Goal: Find specific page/section: Find specific page/section

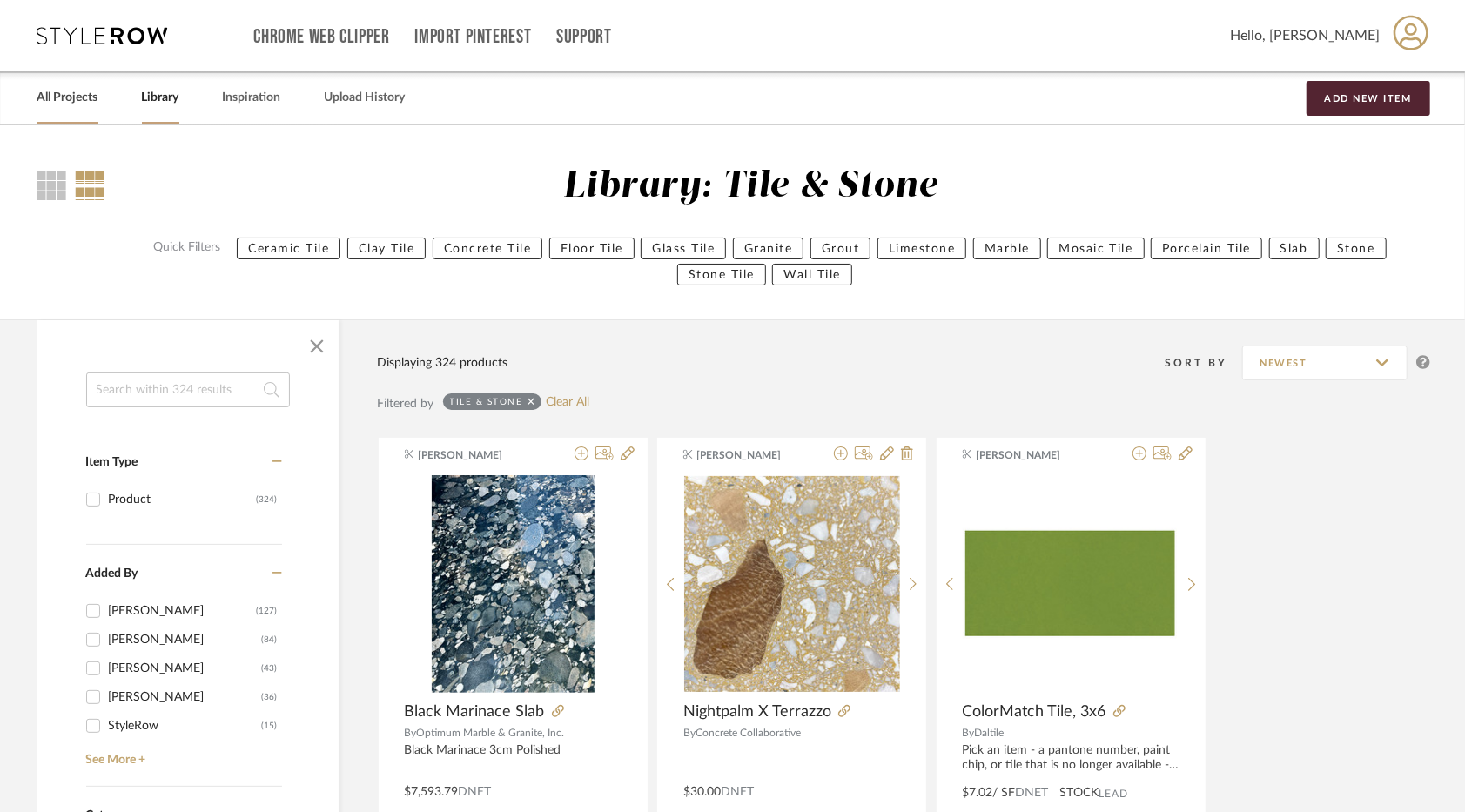
click at [57, 94] on link "All Projects" at bounding box center [68, 97] width 61 height 23
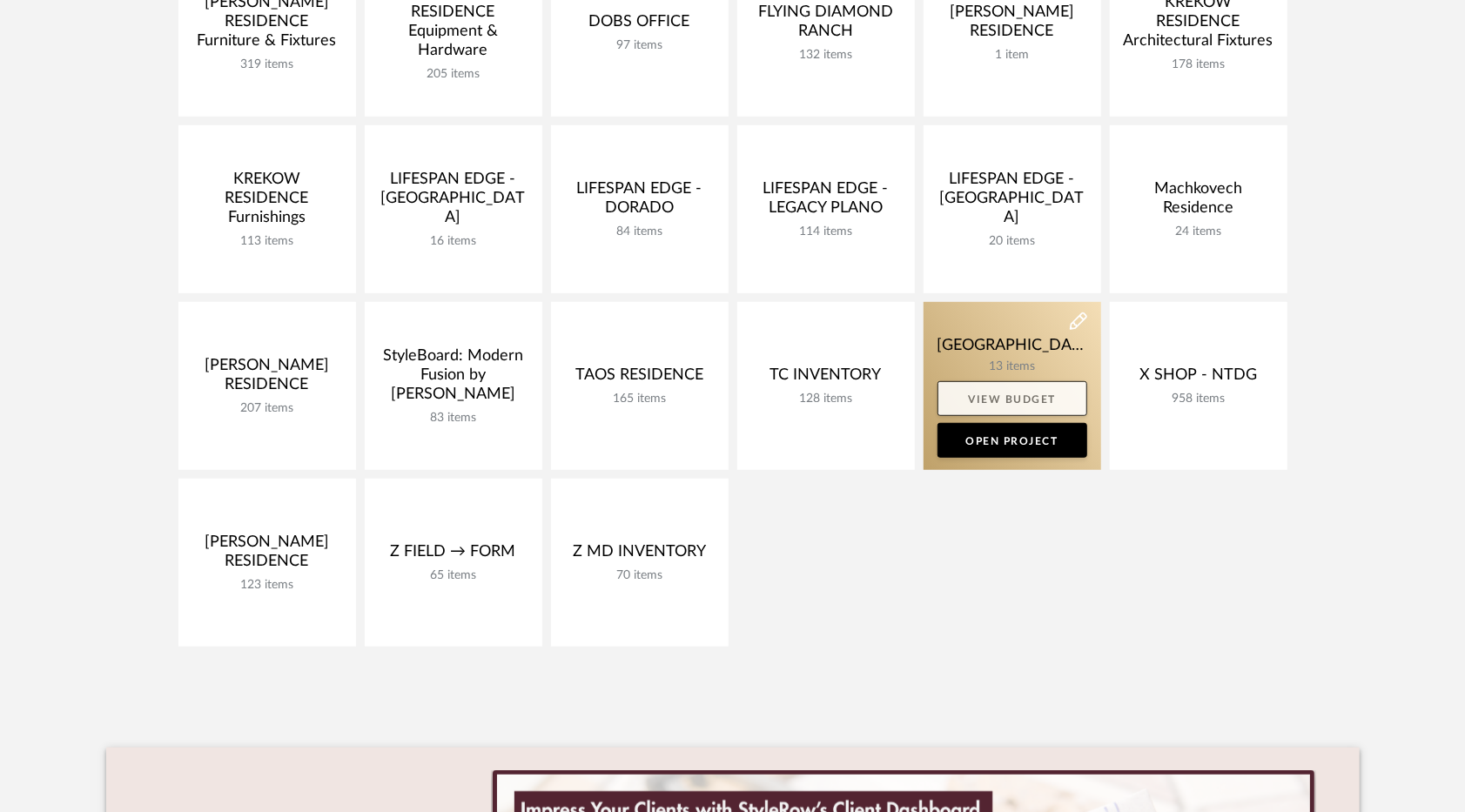
scroll to position [519, 0]
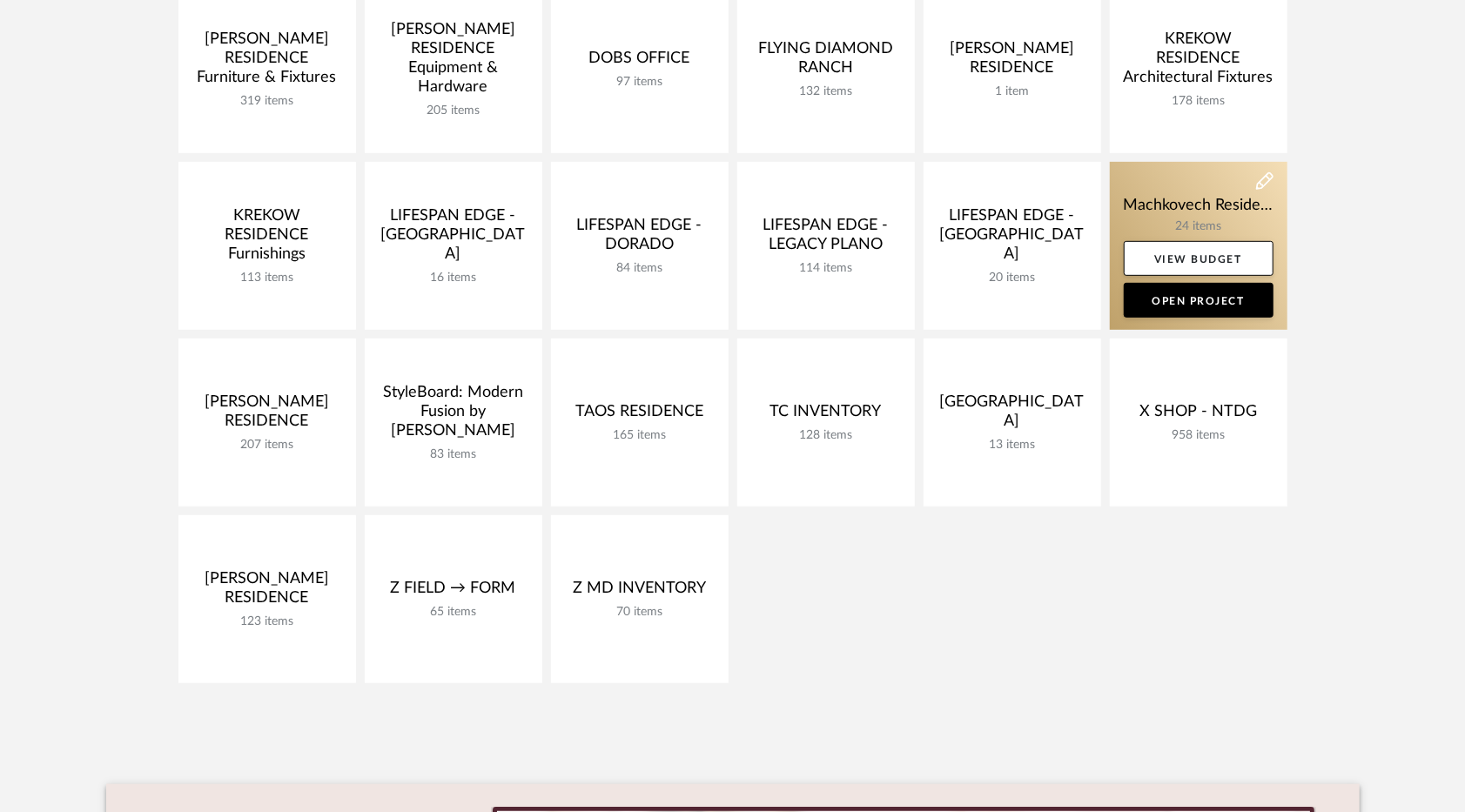
click at [1150, 217] on link at bounding box center [1199, 246] width 178 height 168
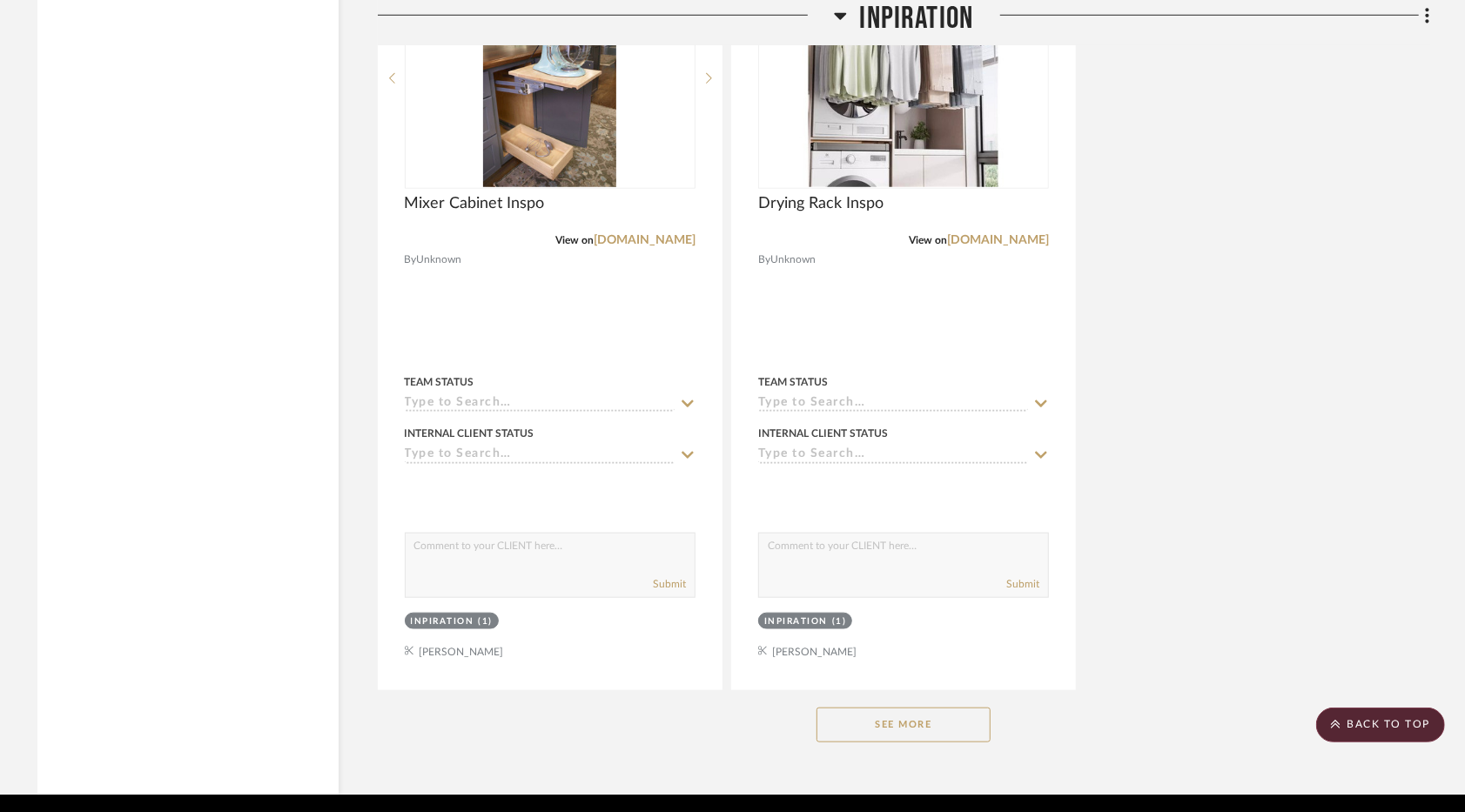
scroll to position [5255, 0]
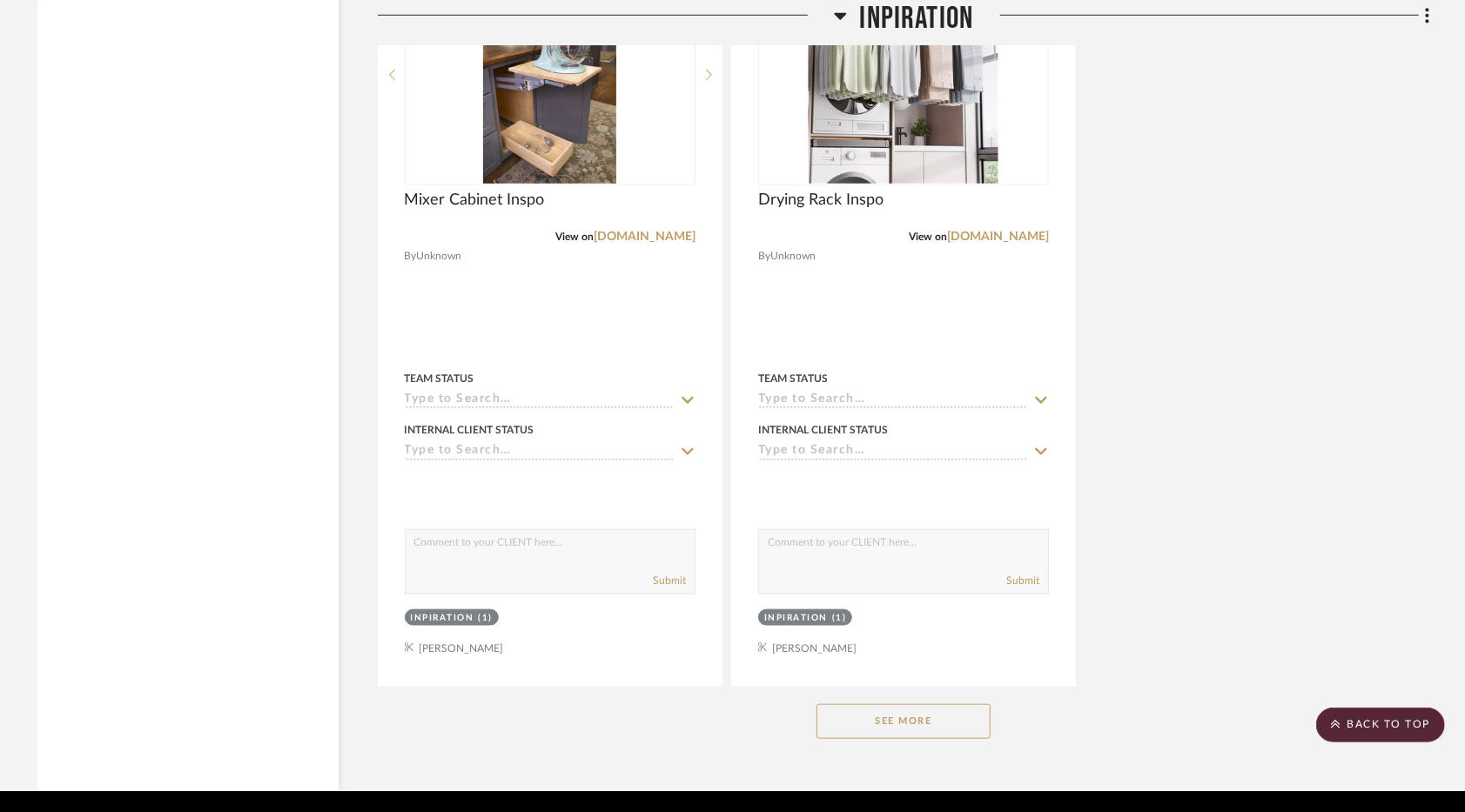
click at [948, 712] on button "See More" at bounding box center [904, 722] width 174 height 35
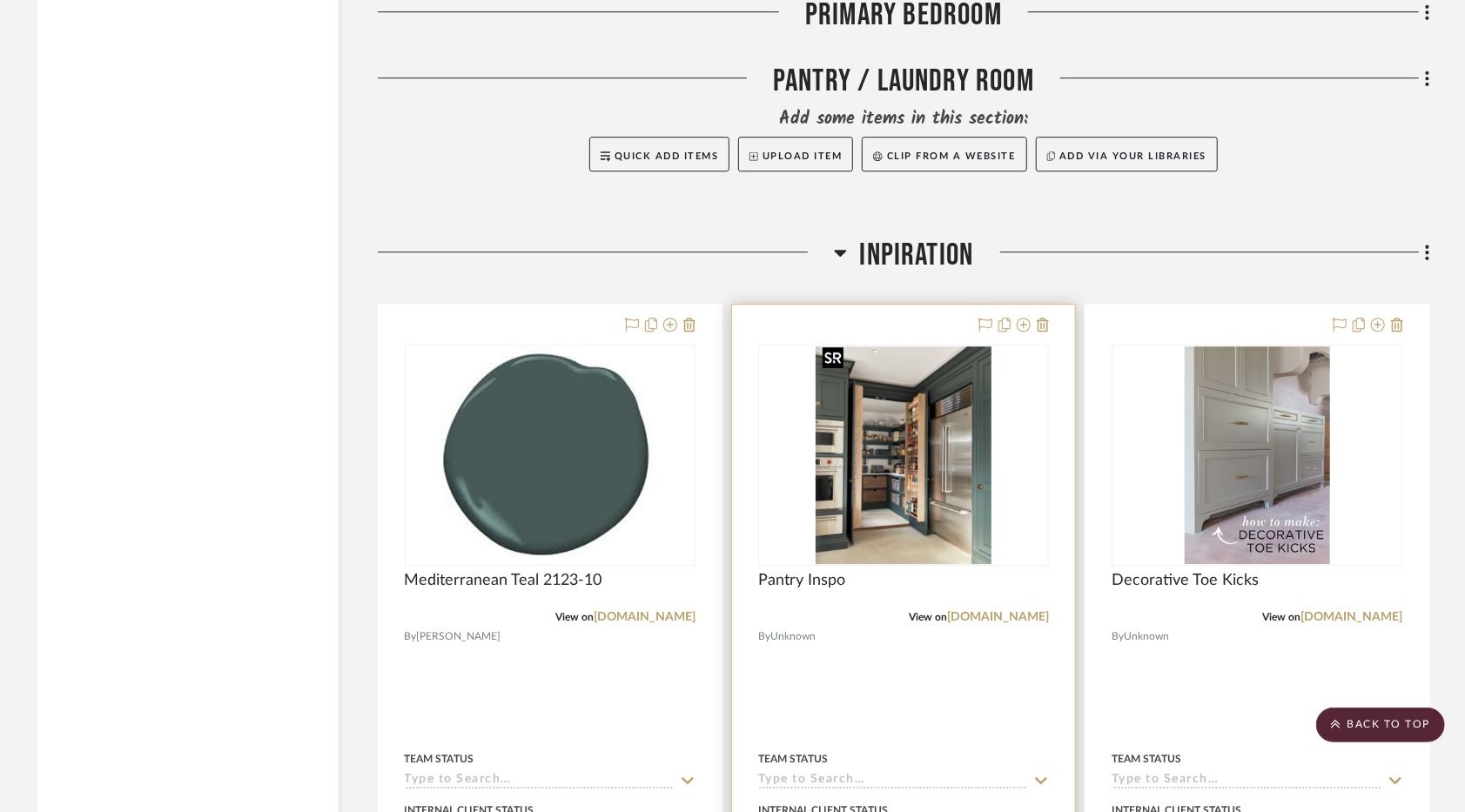
scroll to position [3355, 0]
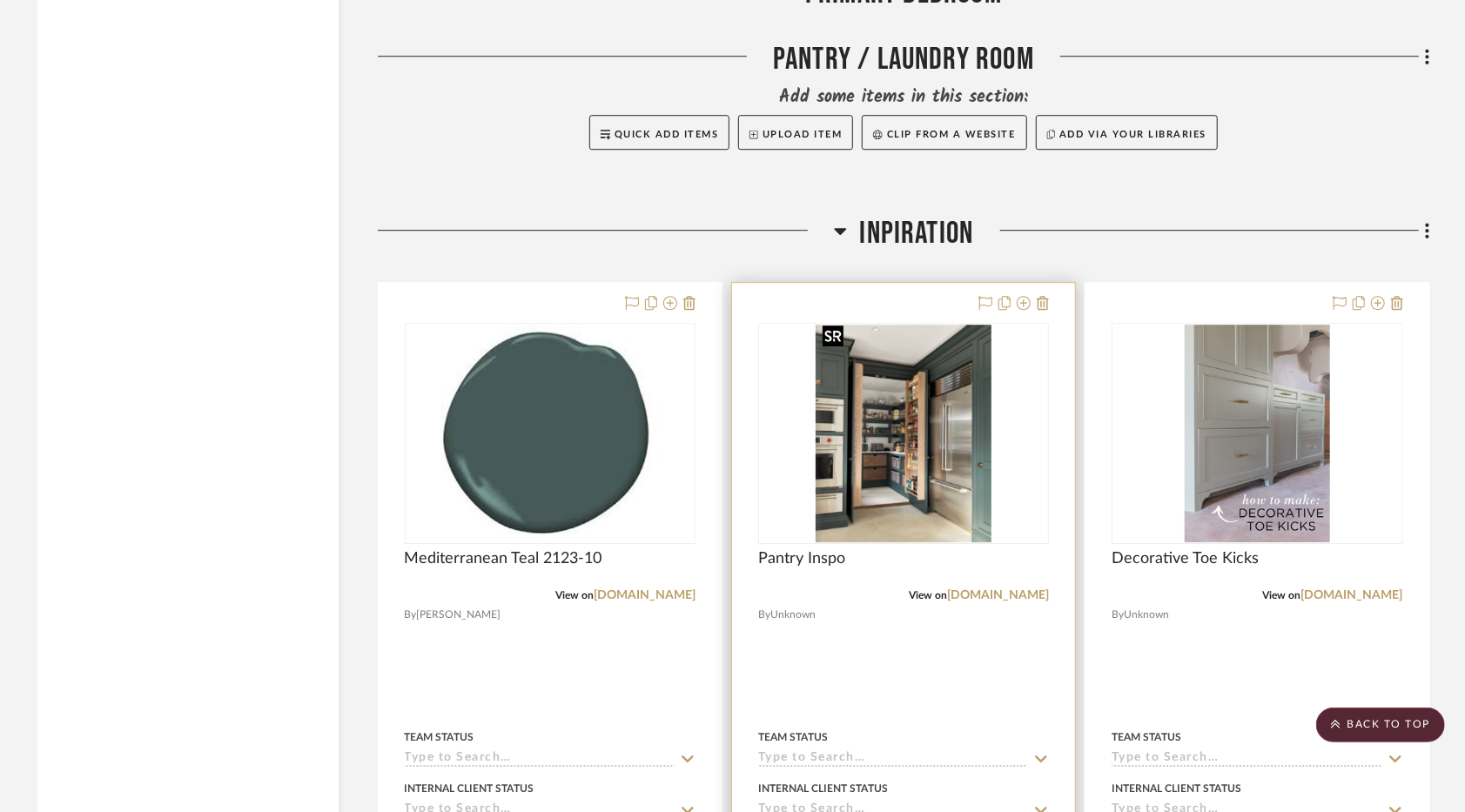
click at [901, 534] on img "0" at bounding box center [903, 433] width 175 height 218
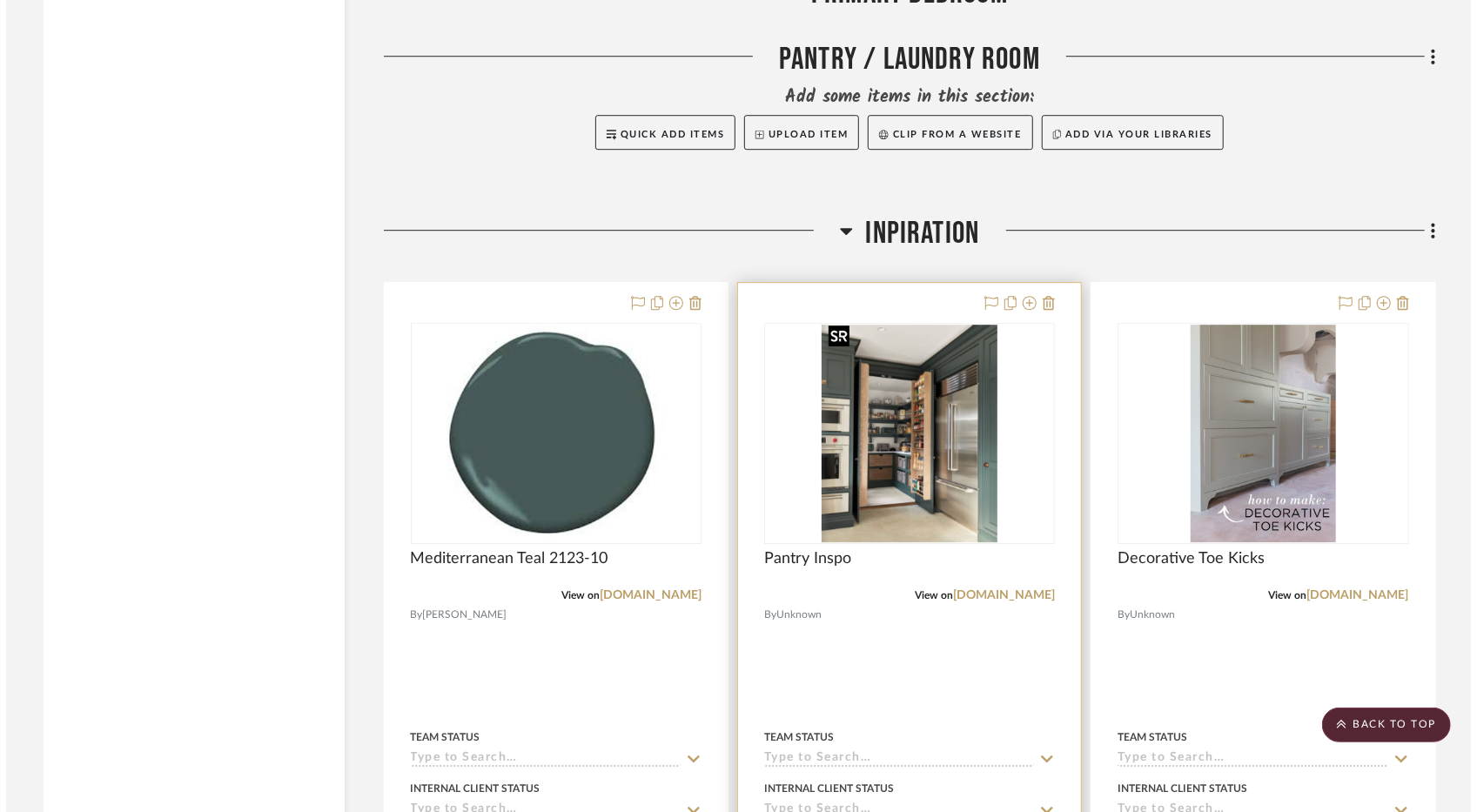
scroll to position [0, 0]
